Goal: Entertainment & Leisure: Browse casually

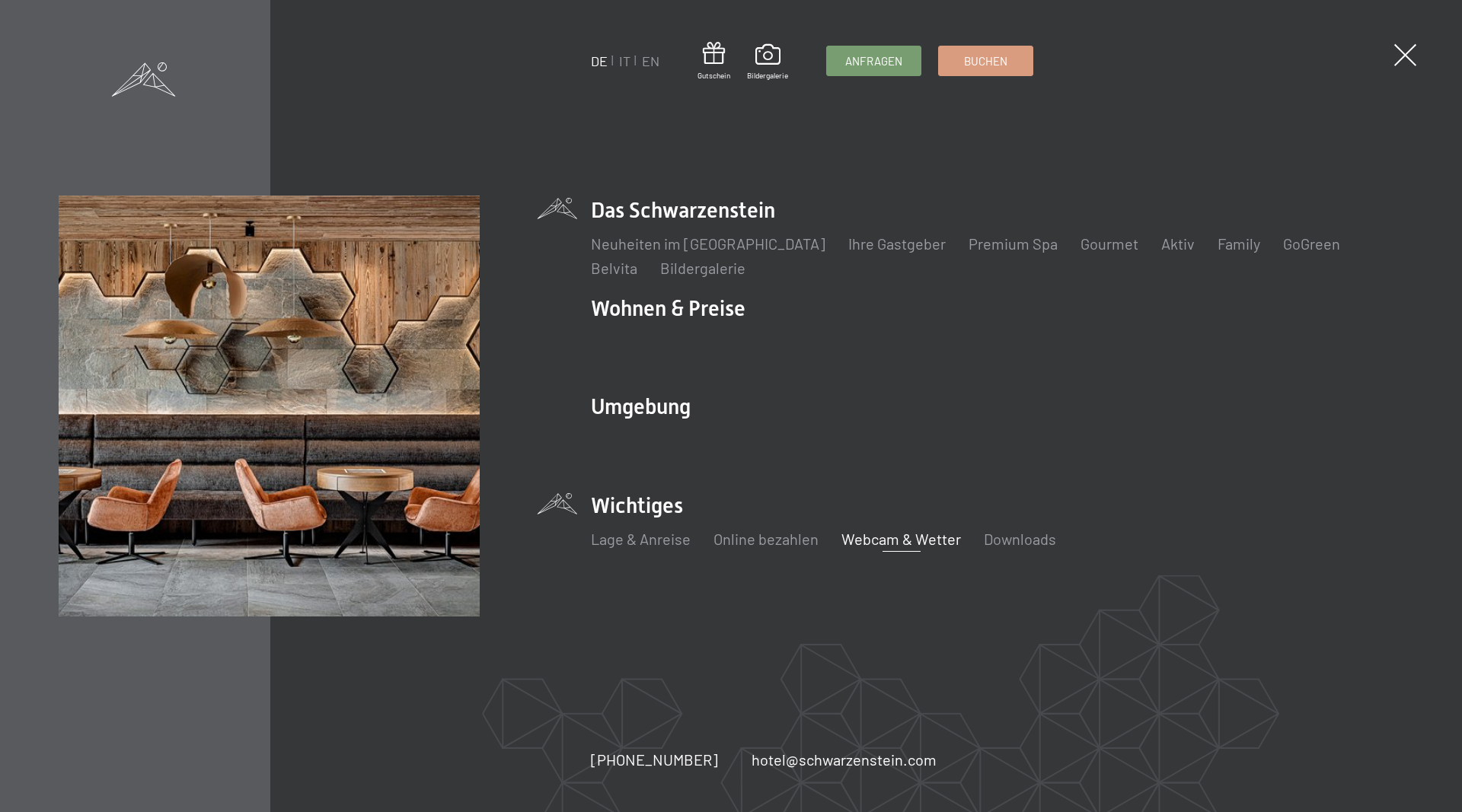
click at [910, 540] on link "Webcam & Wetter" at bounding box center [901, 539] width 119 height 19
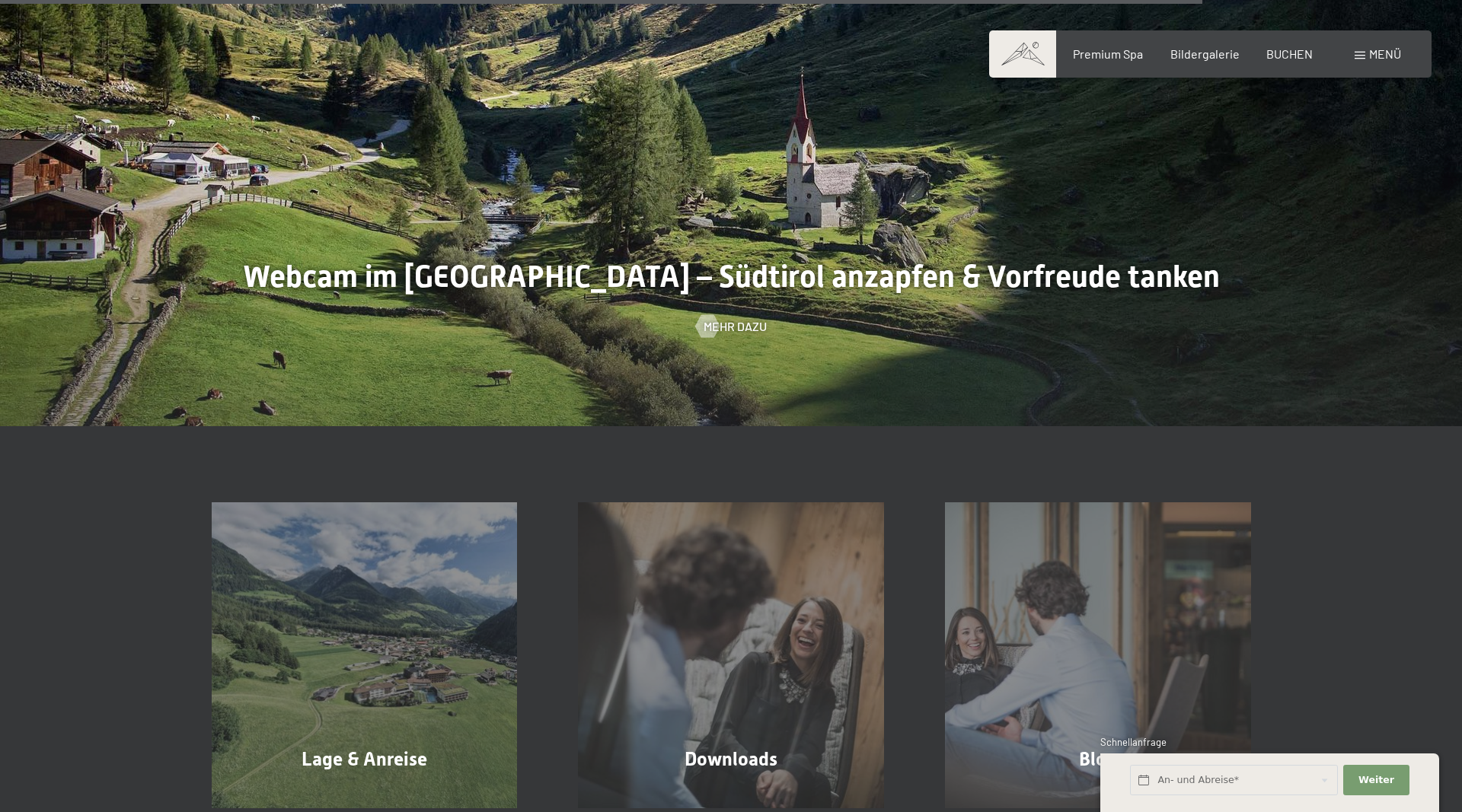
scroll to position [4193, 0]
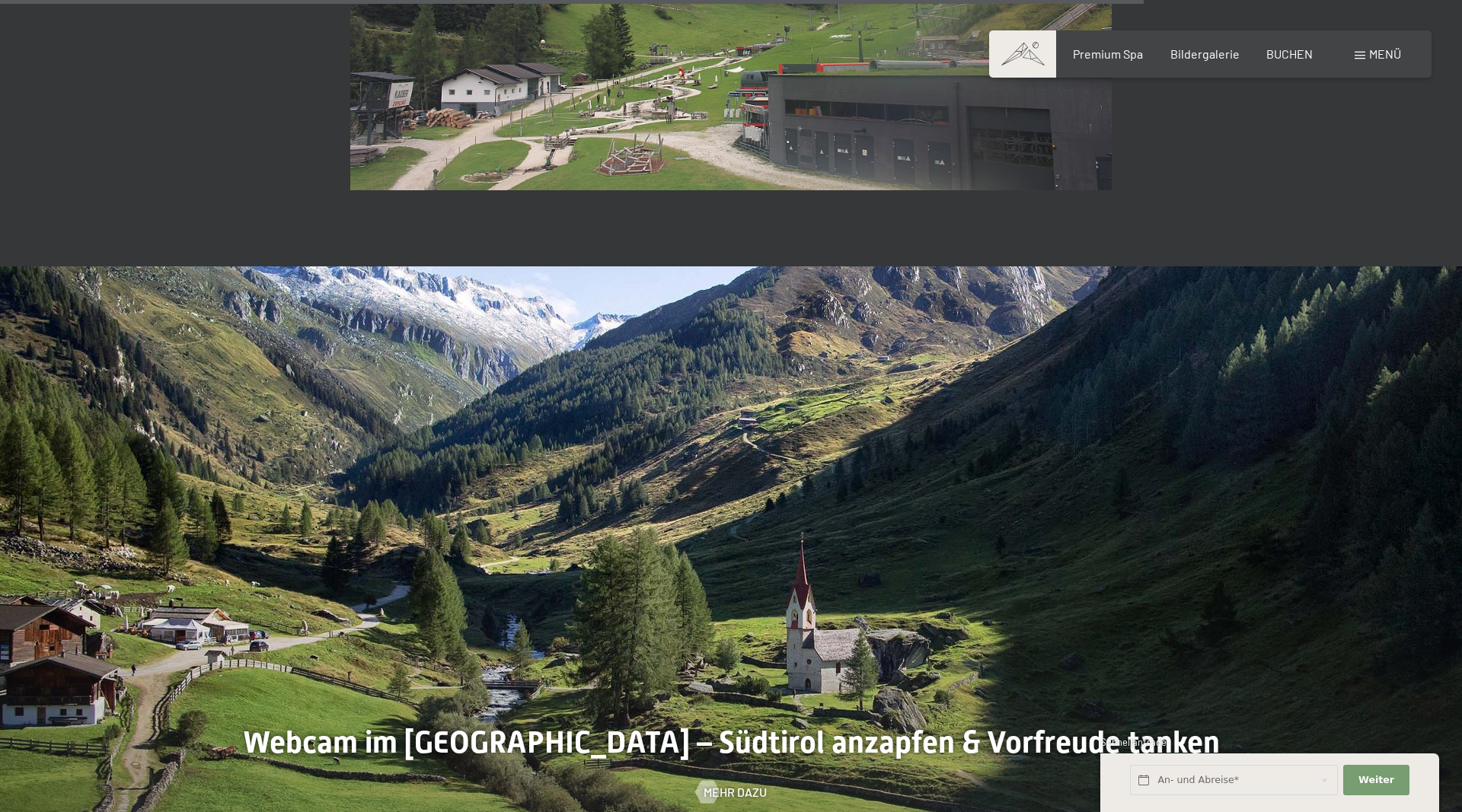
click at [1358, 50] on div "Menü" at bounding box center [1378, 54] width 46 height 17
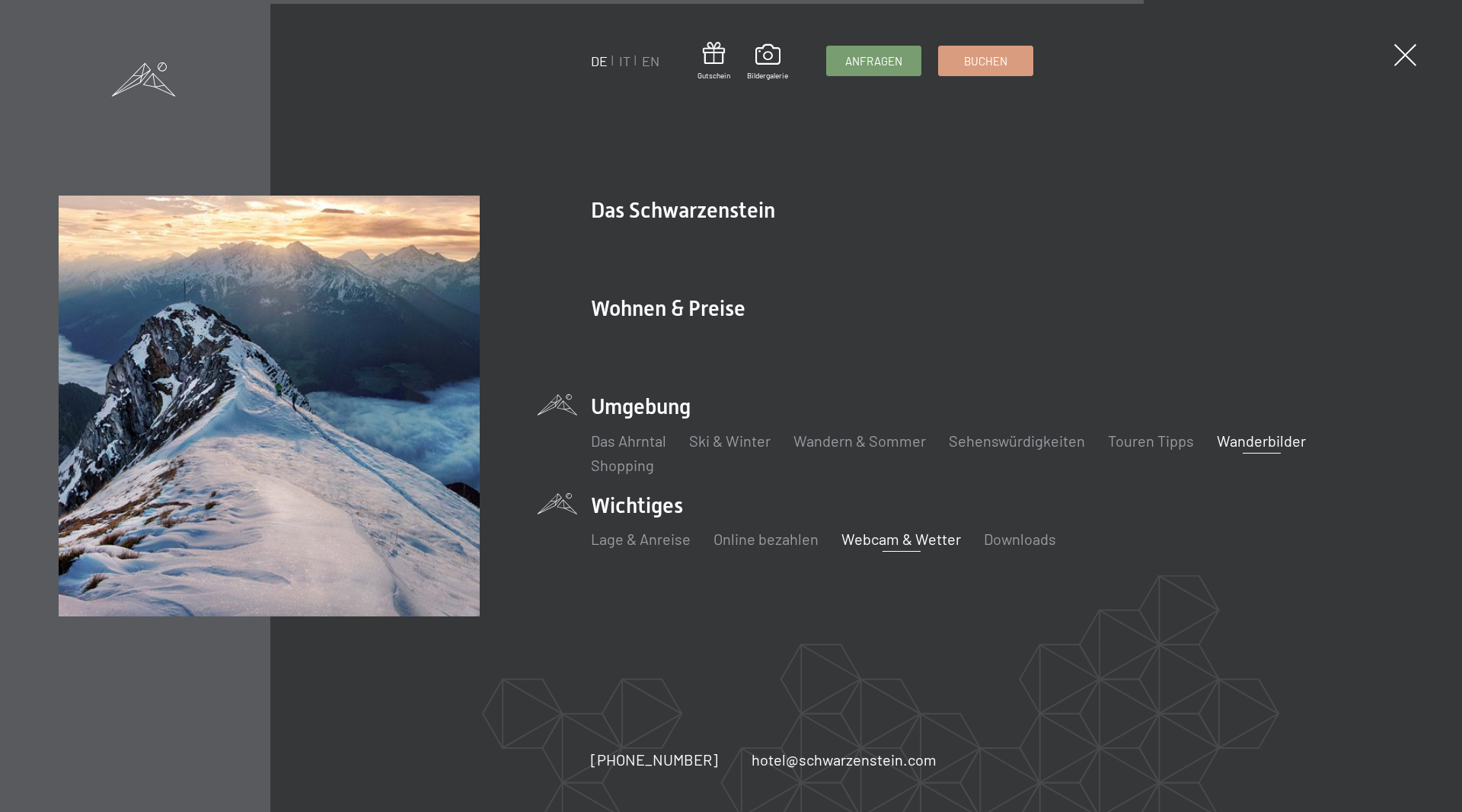
click at [1250, 440] on link "Wanderbilder" at bounding box center [1261, 440] width 89 height 19
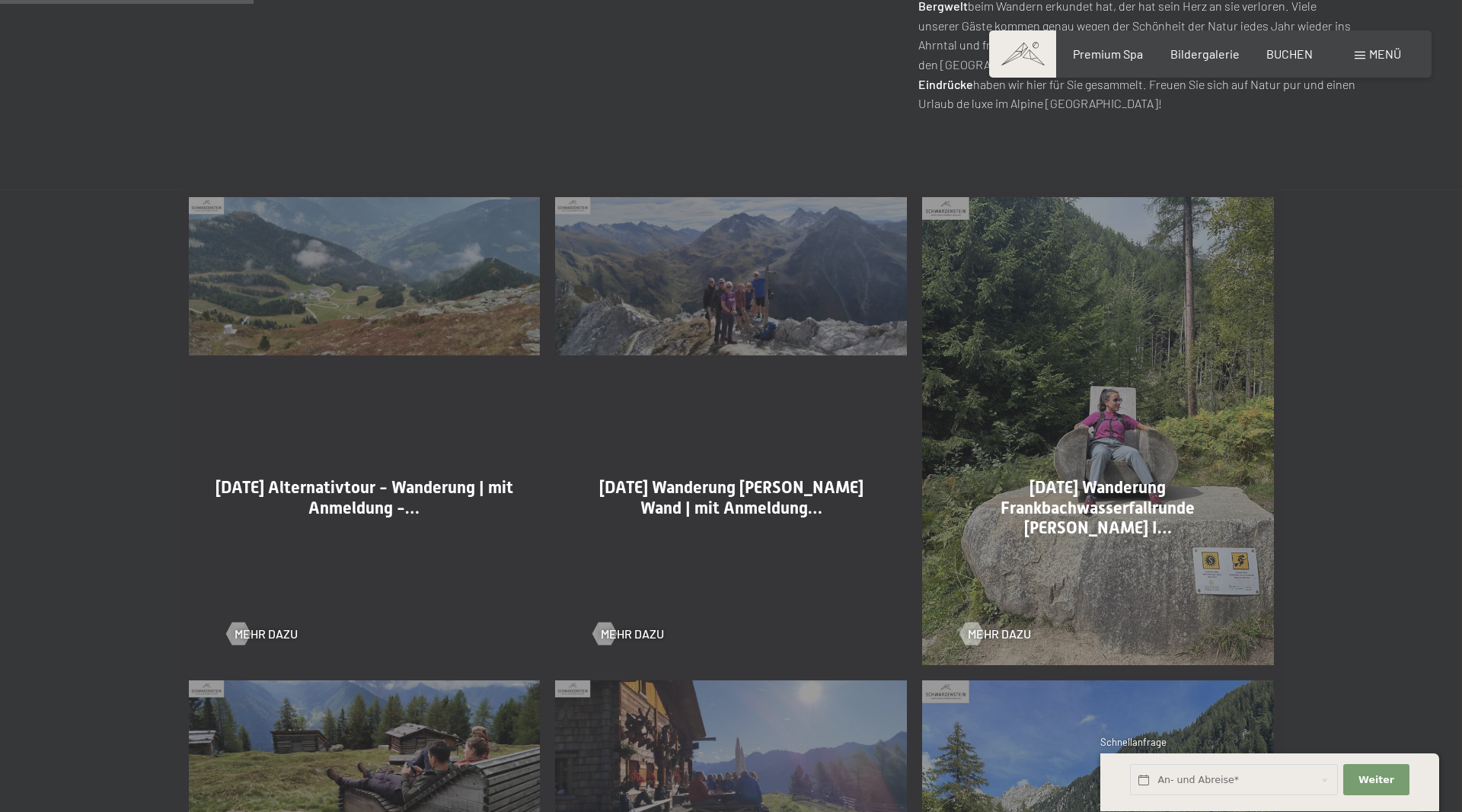
scroll to position [854, 0]
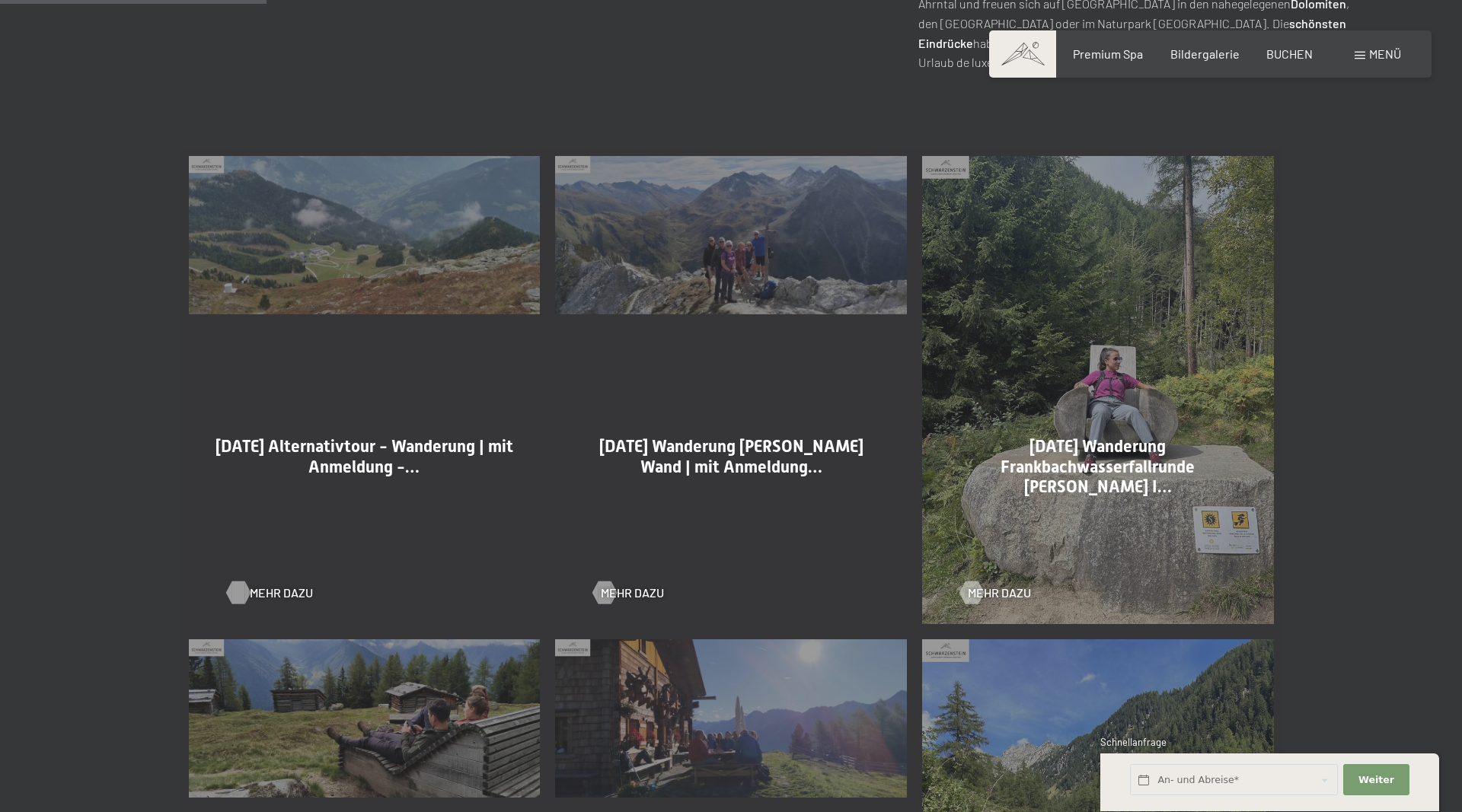
click at [258, 590] on span "Mehr dazu" at bounding box center [281, 593] width 63 height 17
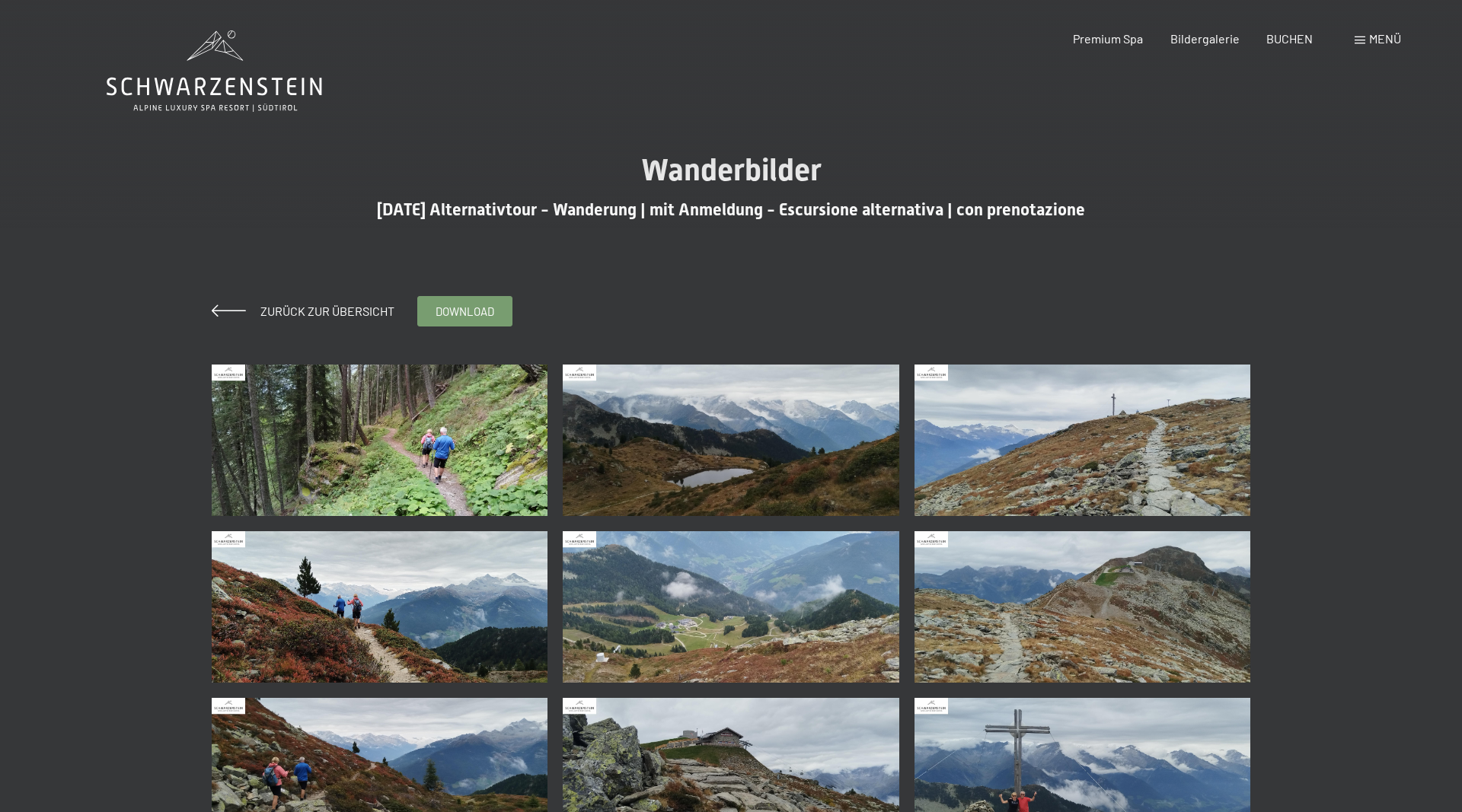
click at [369, 441] on img at bounding box center [380, 440] width 336 height 151
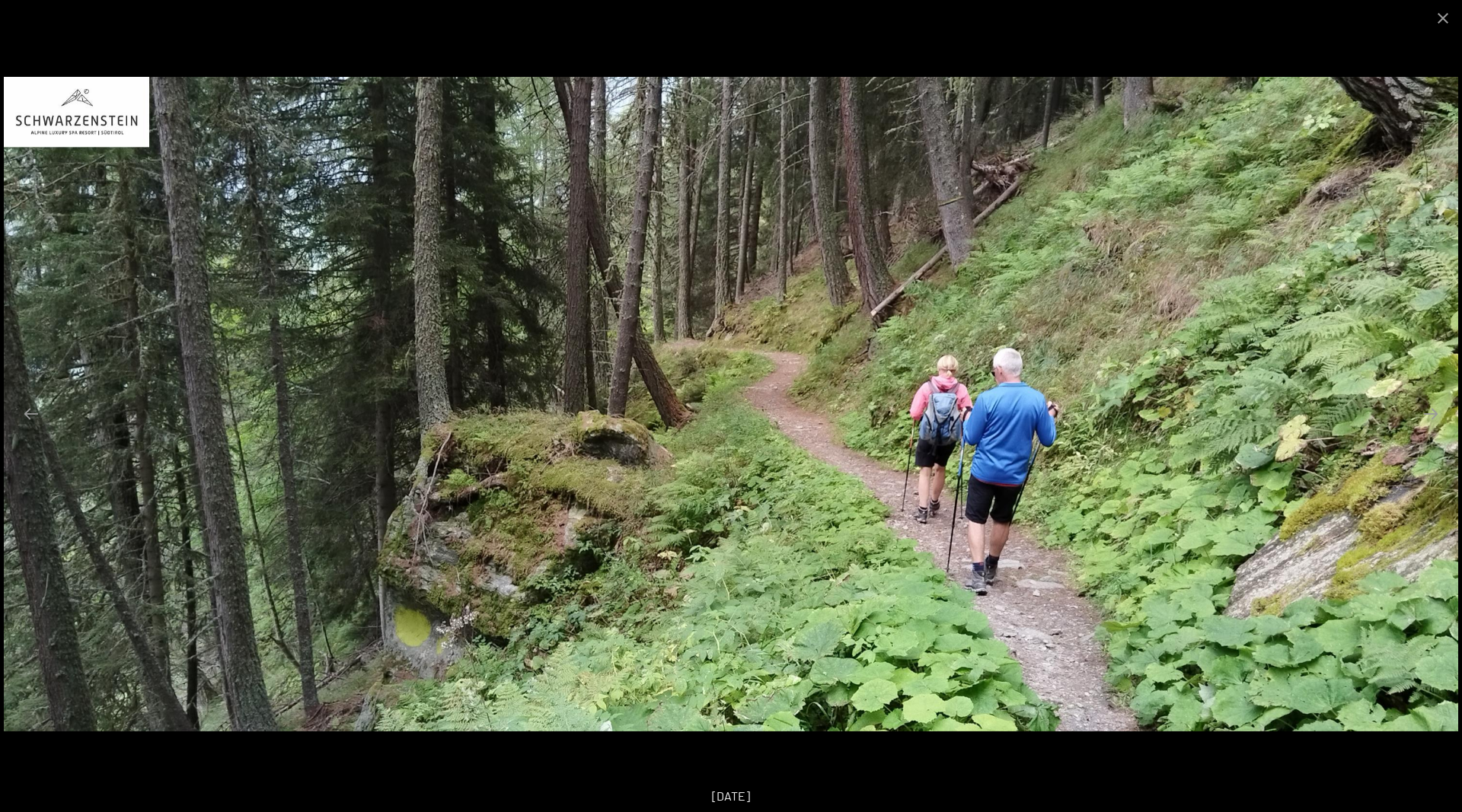
scroll to position [78, 0]
click at [1433, 410] on button "Next slide" at bounding box center [1431, 414] width 32 height 30
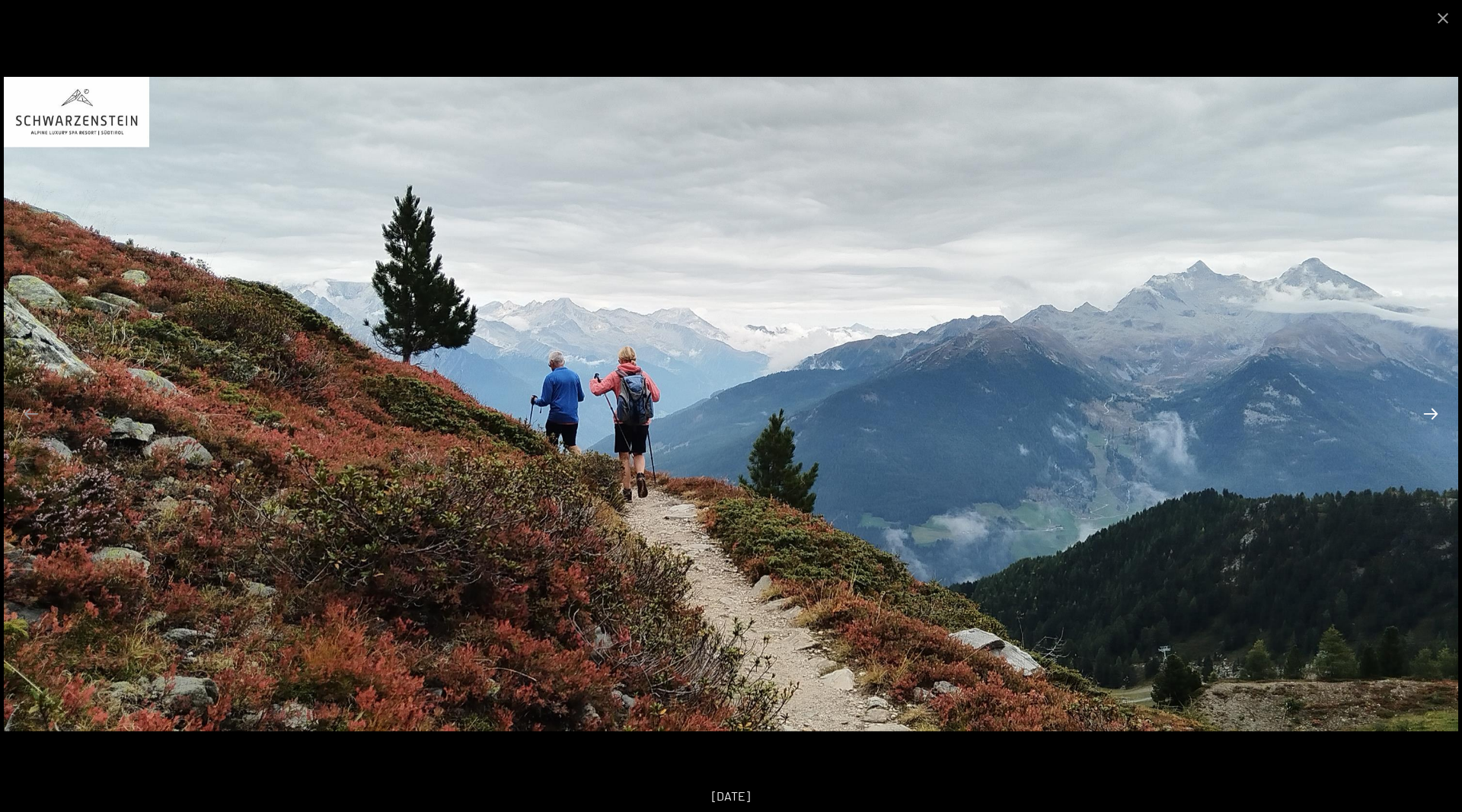
click at [1433, 410] on button "Next slide" at bounding box center [1431, 414] width 32 height 30
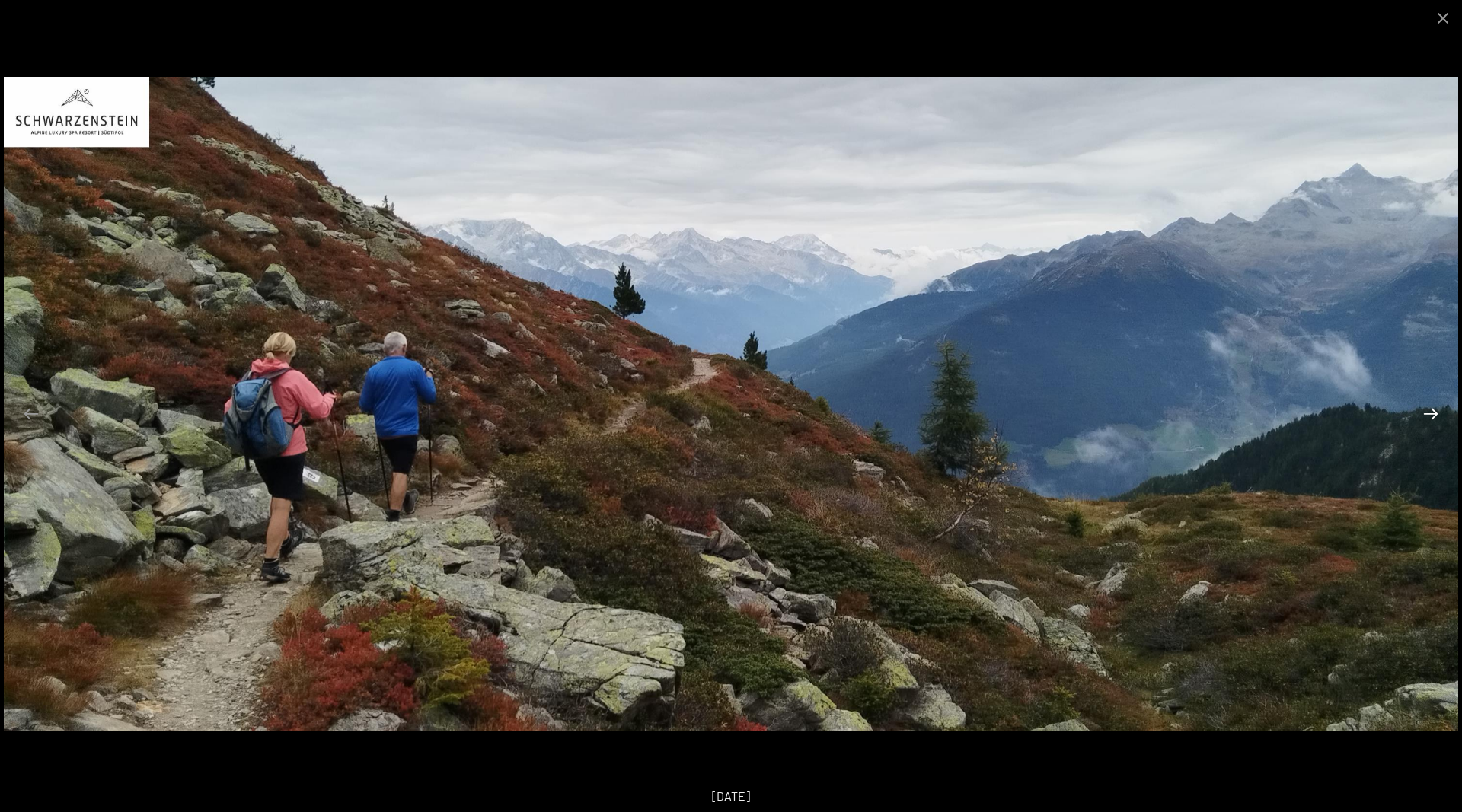
click at [1433, 410] on button "Next slide" at bounding box center [1431, 414] width 32 height 30
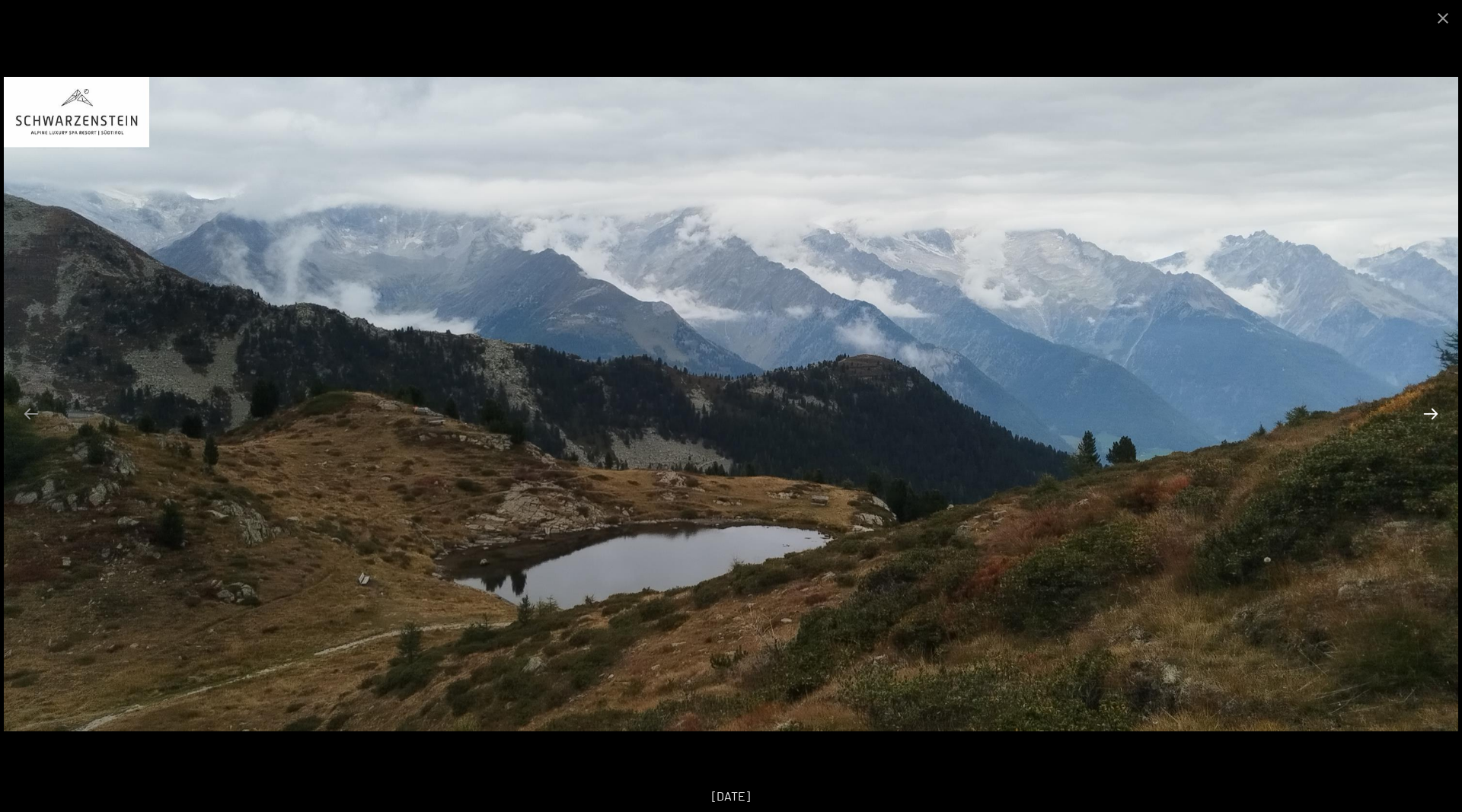
click at [1433, 410] on button "Next slide" at bounding box center [1431, 414] width 32 height 30
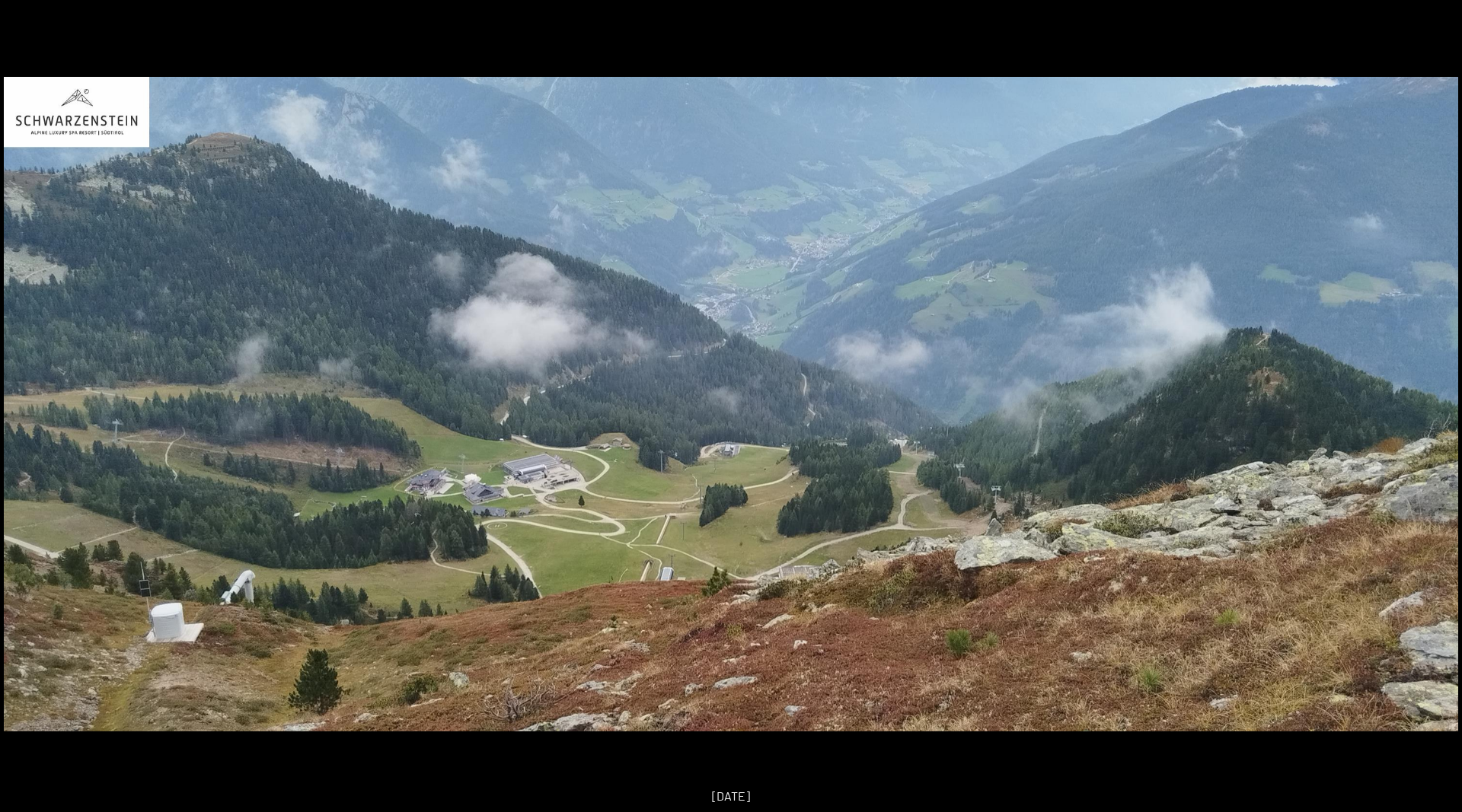
click at [1433, 410] on button "Next slide" at bounding box center [1439, 414] width 32 height 30
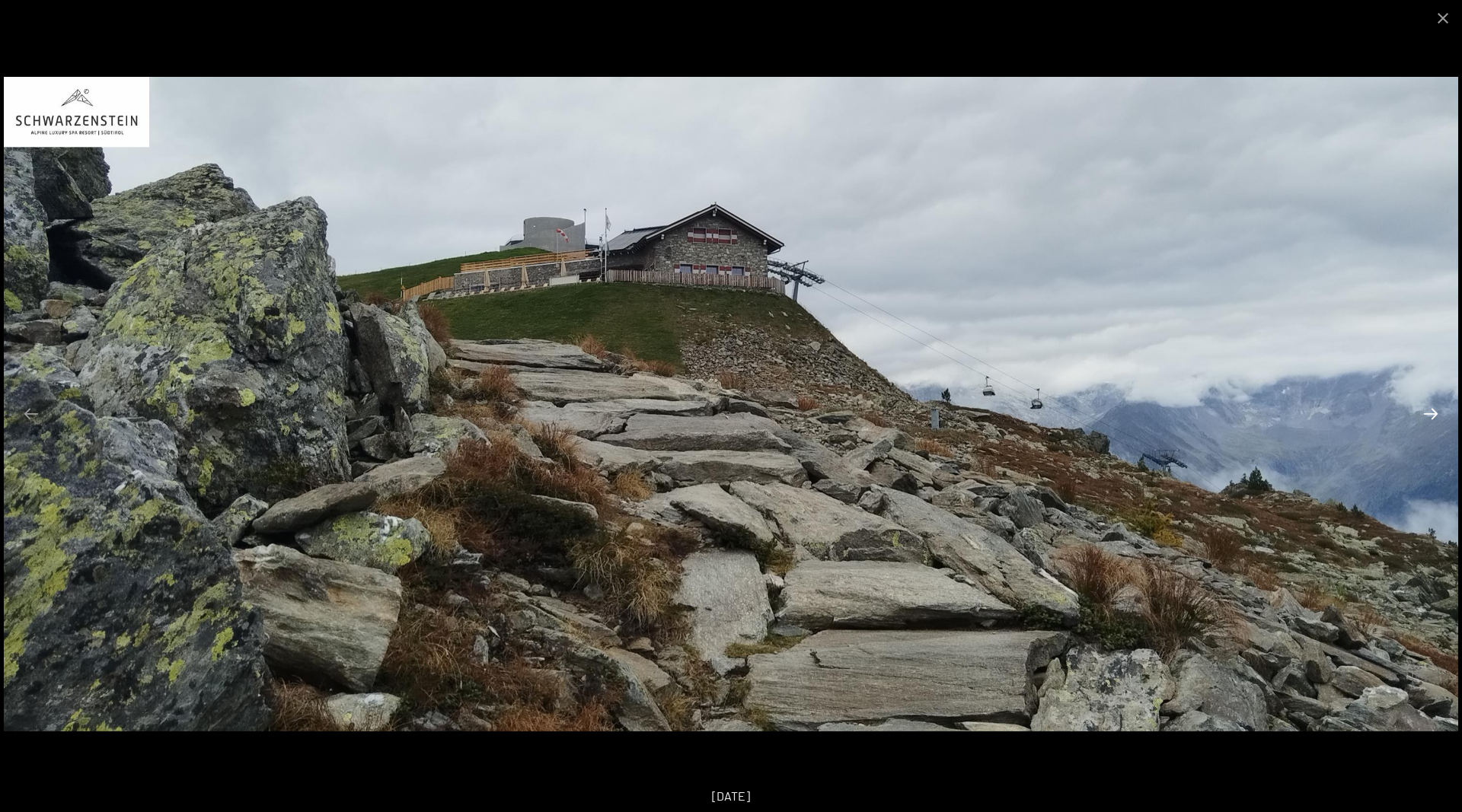
click at [1433, 410] on button "Next slide" at bounding box center [1431, 414] width 32 height 30
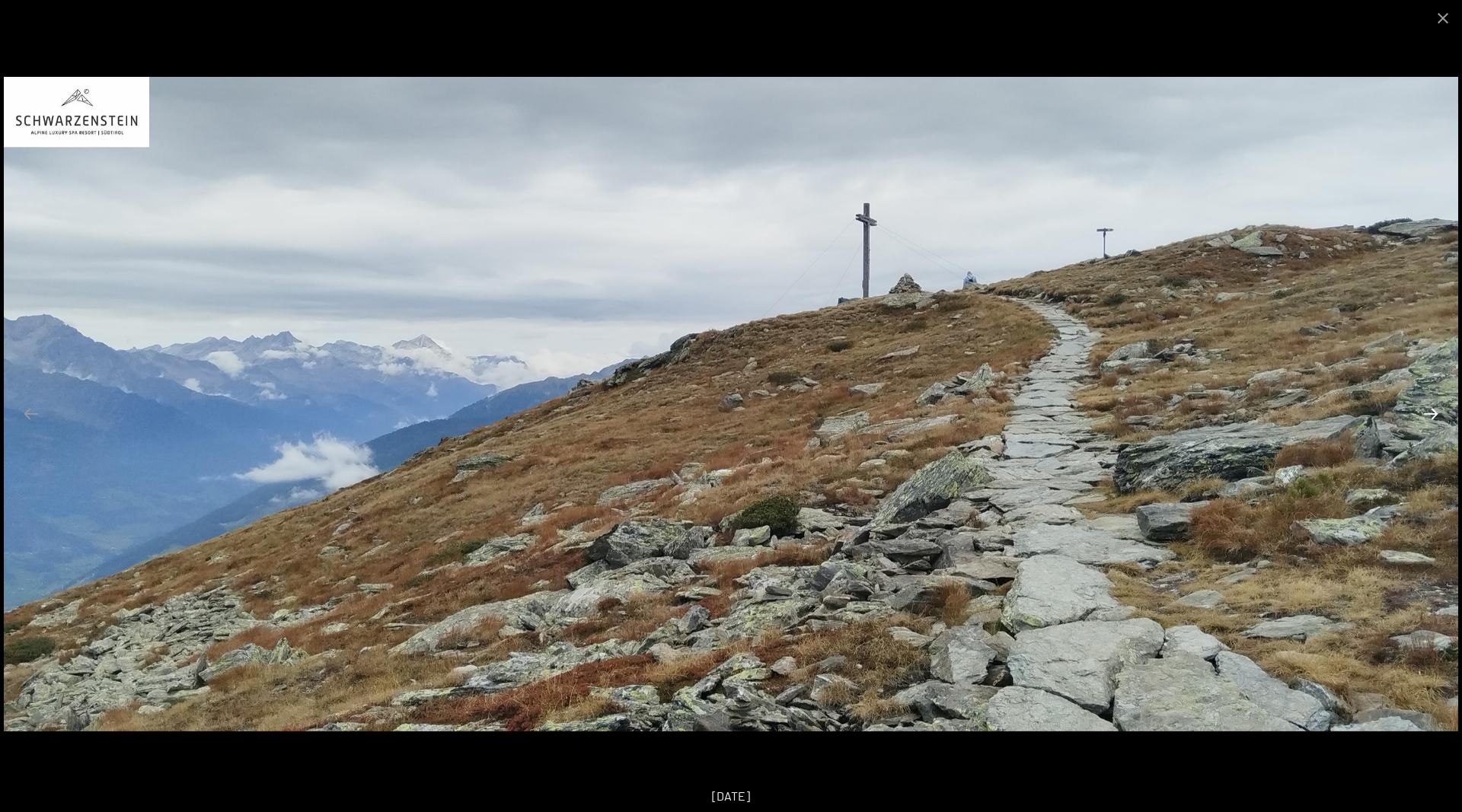
click at [1433, 410] on button "Next slide" at bounding box center [1431, 414] width 32 height 30
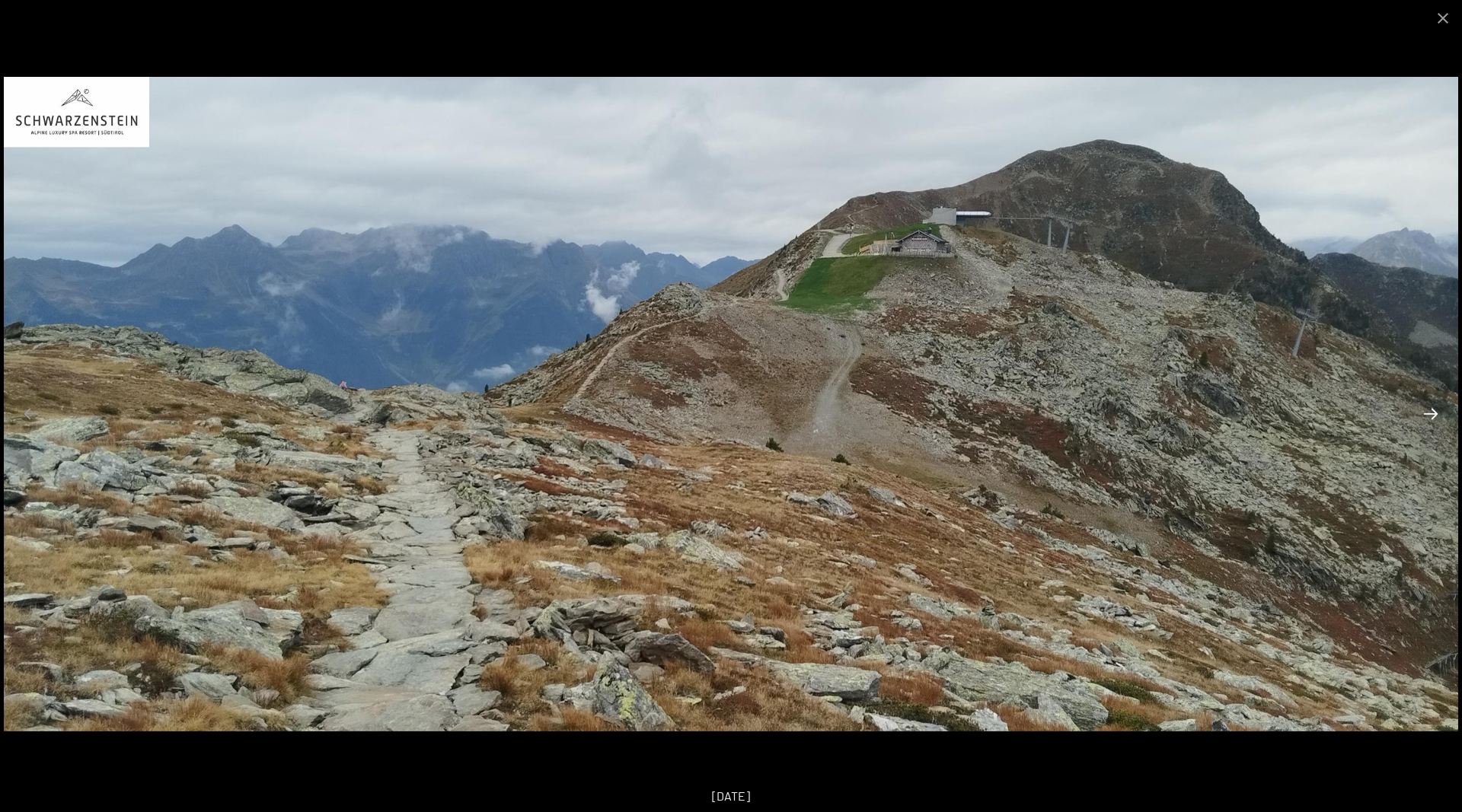
click at [1433, 410] on button "Next slide" at bounding box center [1431, 414] width 32 height 30
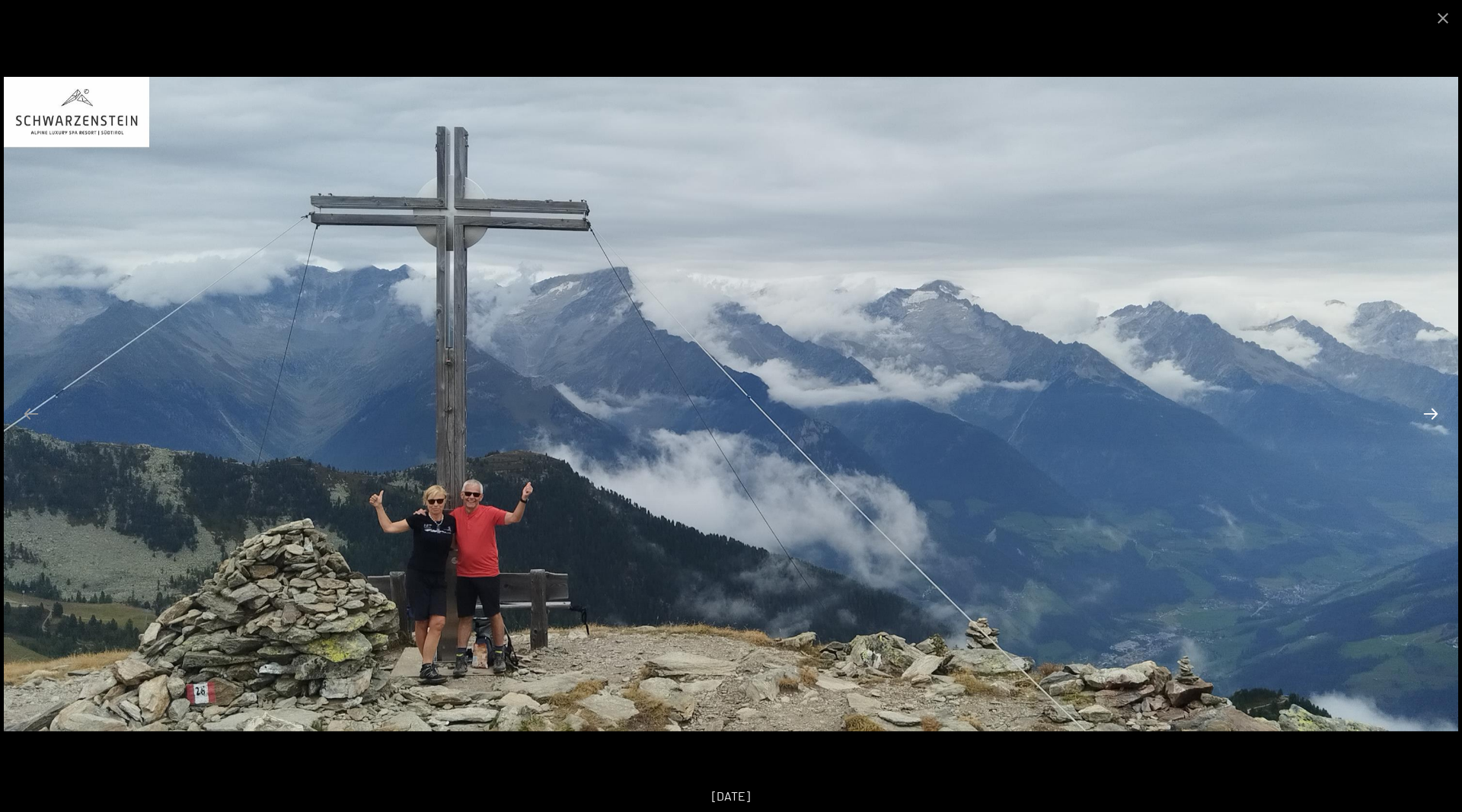
click at [1433, 410] on button "Next slide" at bounding box center [1431, 414] width 32 height 30
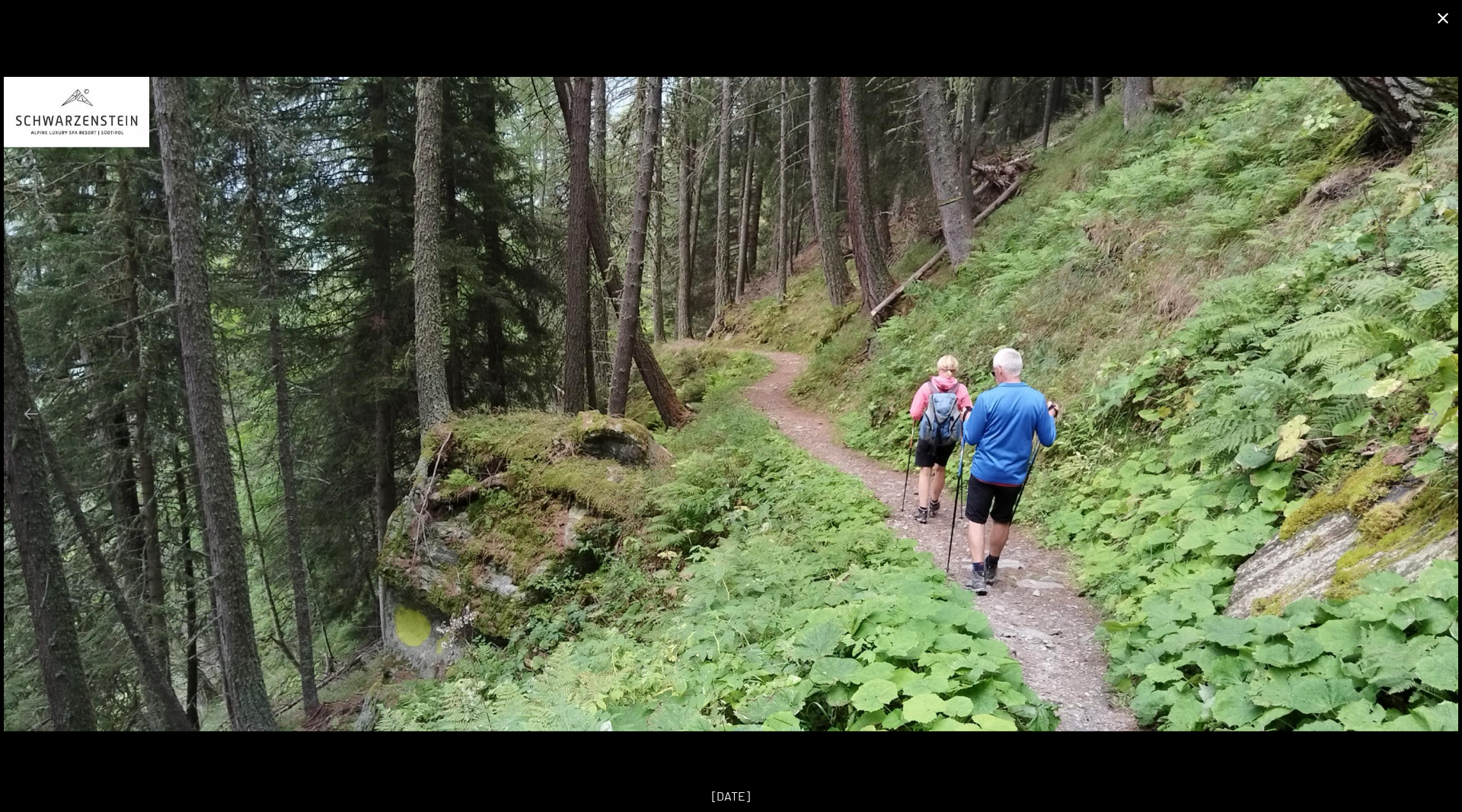
click at [1444, 19] on button "Close gallery" at bounding box center [1443, 18] width 38 height 35
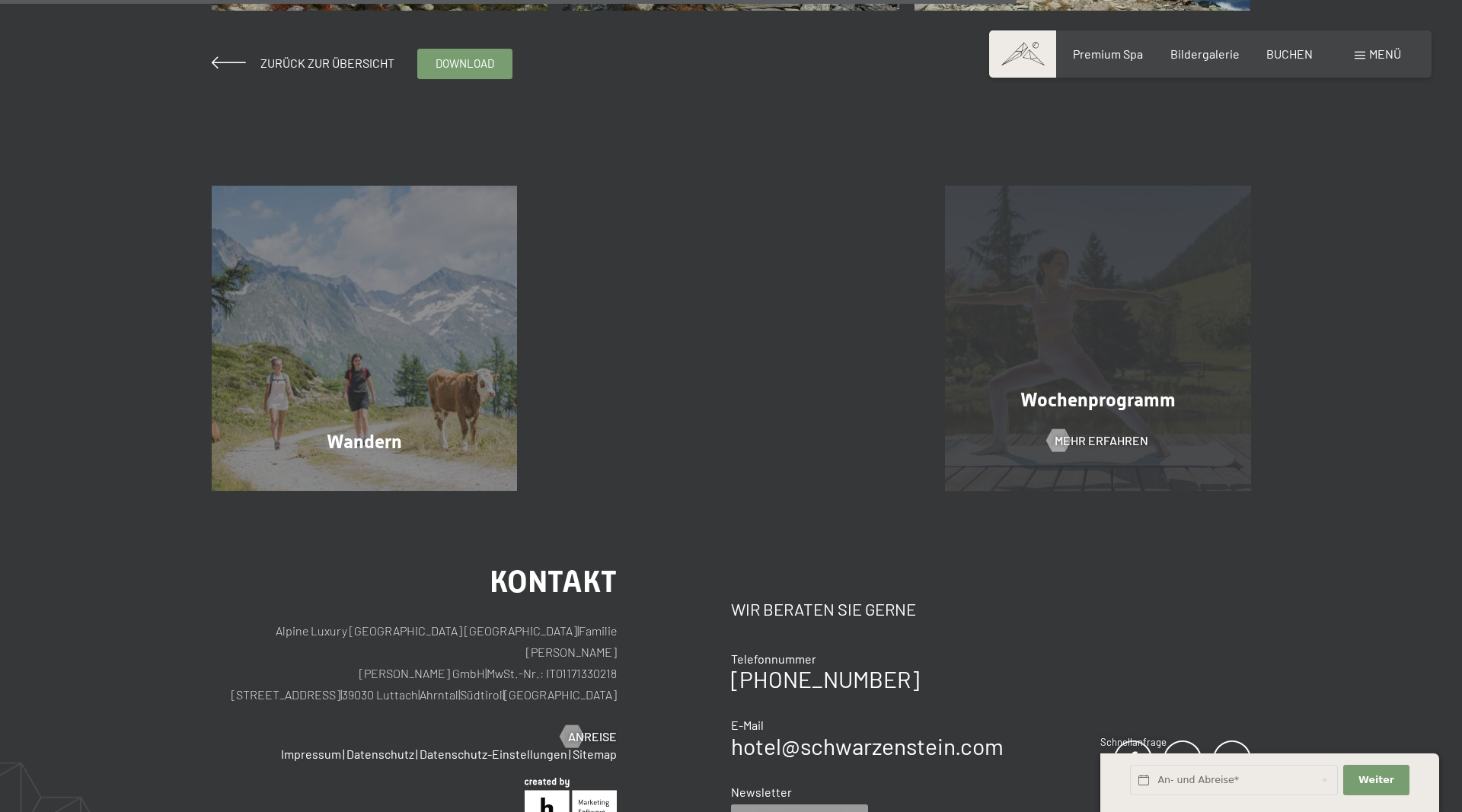
scroll to position [777, 0]
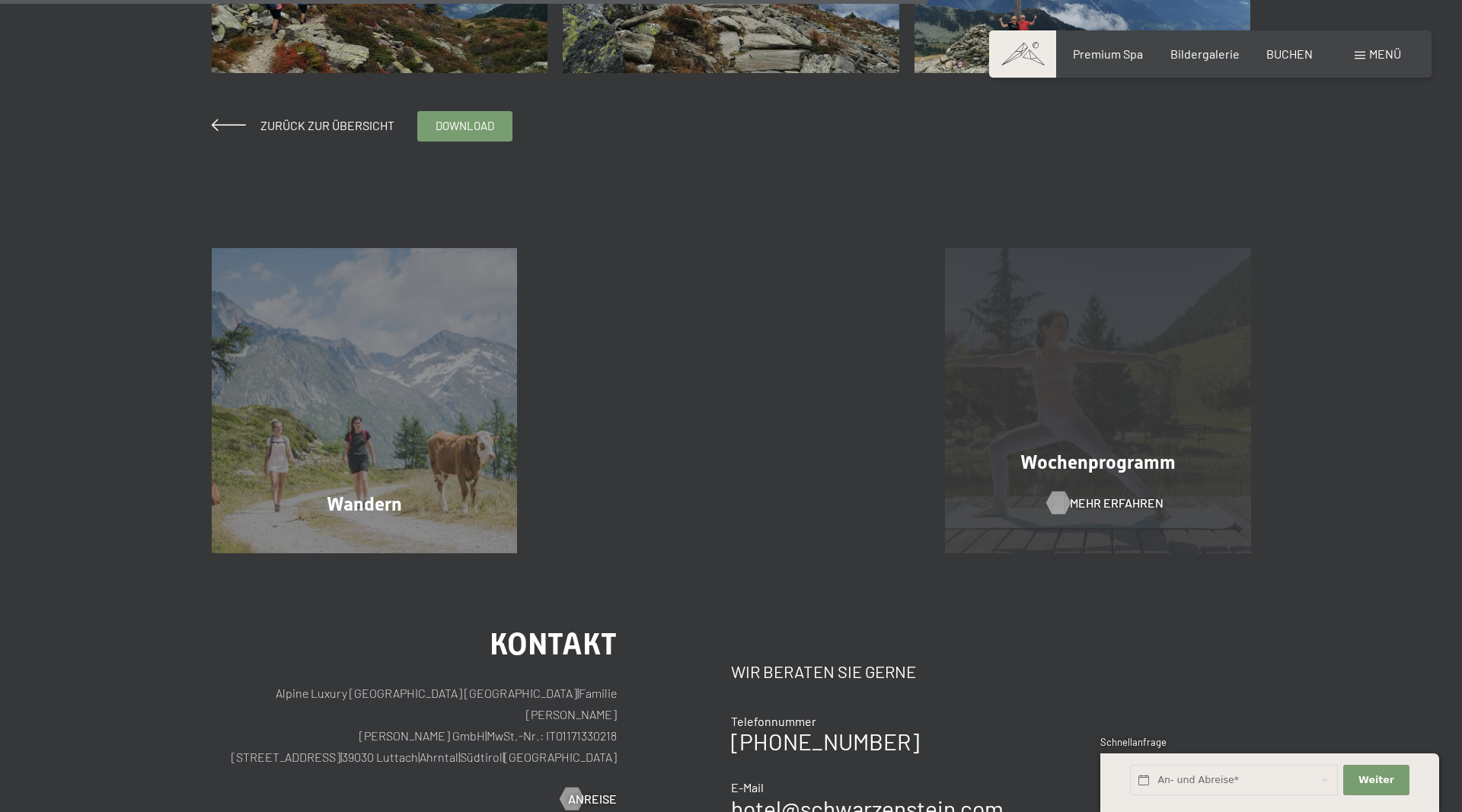
click at [1109, 505] on span "Mehr erfahren" at bounding box center [1117, 502] width 94 height 17
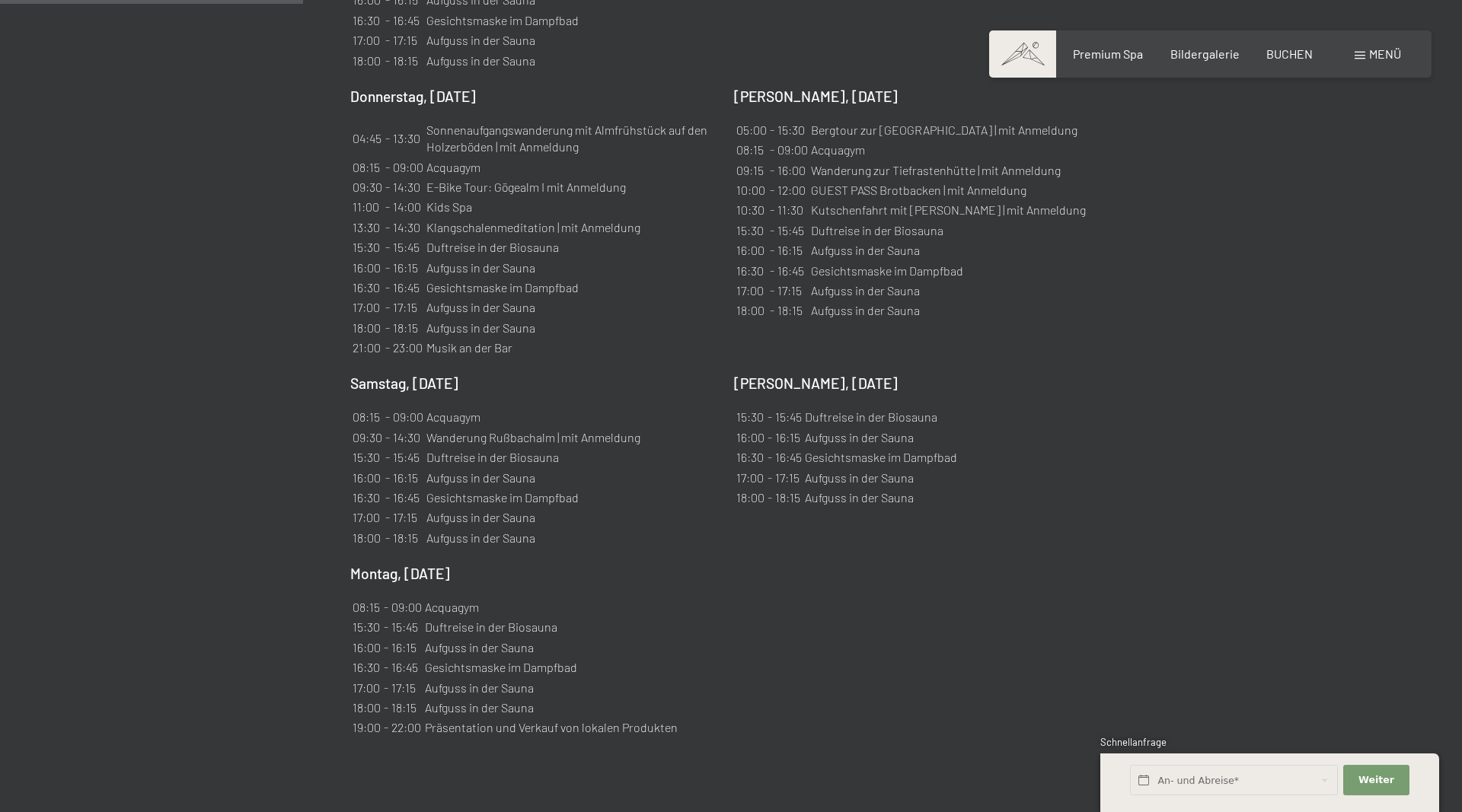
scroll to position [1475, 0]
